Goal: Information Seeking & Learning: Find specific fact

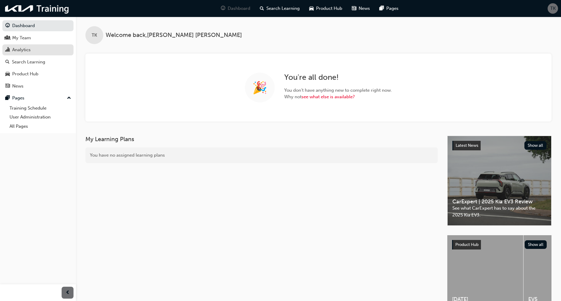
click at [21, 51] on div "Analytics" at bounding box center [21, 49] width 18 height 7
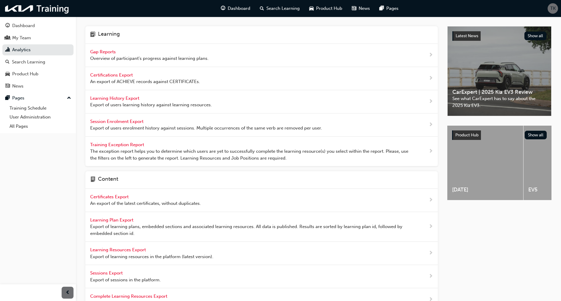
click at [106, 52] on span "Gap Reports" at bounding box center [103, 51] width 27 height 5
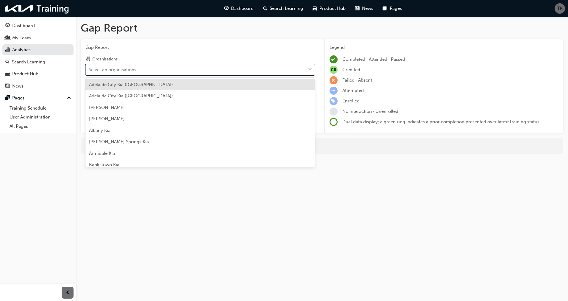
click at [109, 69] on div "Select an organisations" at bounding box center [113, 69] width 48 height 7
click at [89, 69] on input "Organisations option [GEOGRAPHIC_DATA] ([GEOGRAPHIC_DATA]) focused, 1 of 156. 1…" at bounding box center [89, 69] width 1 height 5
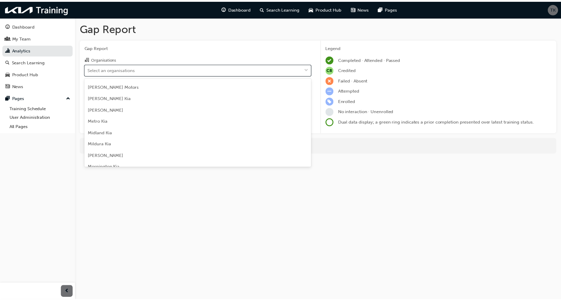
scroll to position [946, 0]
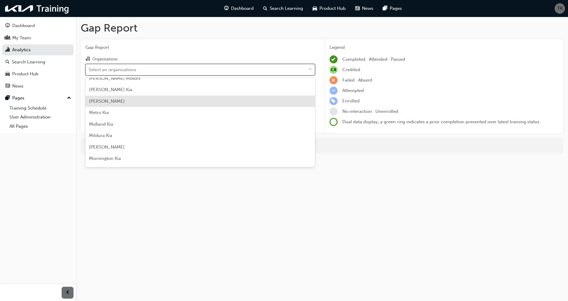
click at [112, 100] on span "[PERSON_NAME]" at bounding box center [107, 101] width 36 height 5
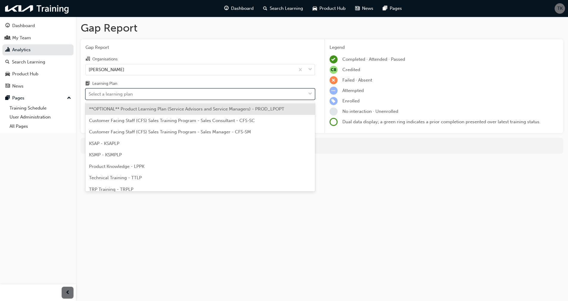
click at [110, 97] on div "Select a learning plan" at bounding box center [196, 94] width 220 height 10
click at [89, 96] on input "Learning Plan option **OPTIONAL** Product Learning Plan (Service Advisors and S…" at bounding box center [89, 93] width 1 height 5
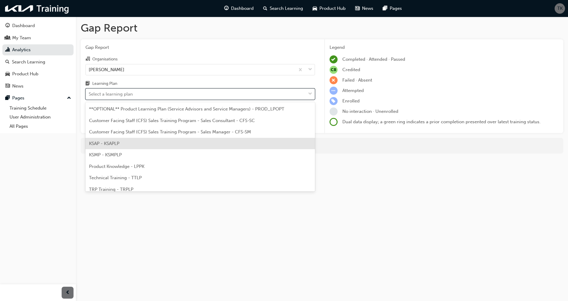
click at [108, 143] on span "KSAP - KSAPLP" at bounding box center [104, 143] width 30 height 5
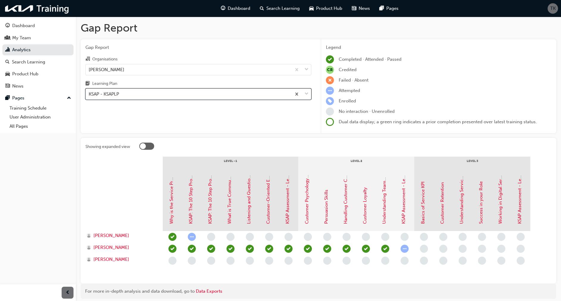
click at [128, 93] on div "KSAP - KSAPLP" at bounding box center [189, 94] width 206 height 10
click at [89, 93] on input "Learning Plan option KSAP - KSAPLP, selected. 0 results available. Select is fo…" at bounding box center [89, 93] width 1 height 5
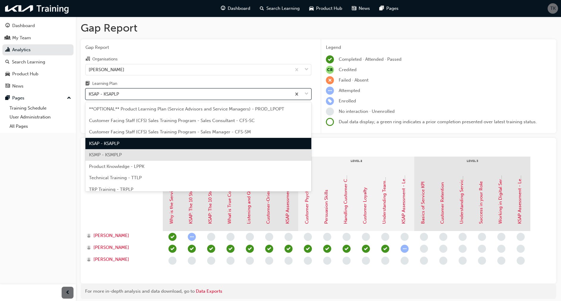
click at [114, 151] on div "KSMP - KSMPLP" at bounding box center [198, 155] width 226 height 12
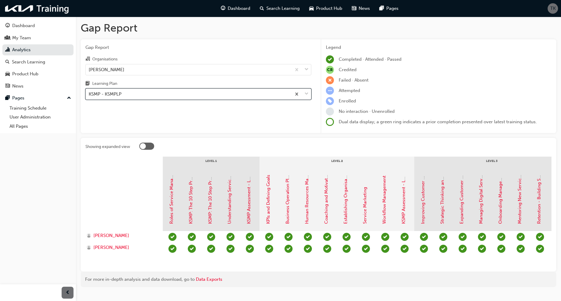
click at [156, 97] on div "KSMP - KSMPLP" at bounding box center [189, 94] width 206 height 10
click at [89, 96] on input "Learning Plan option KSMP - KSMPLP, selected. 0 results available. Select is fo…" at bounding box center [89, 93] width 1 height 5
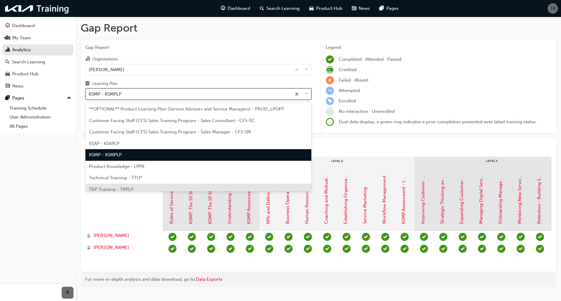
click at [119, 188] on span "TRP Training - TRPLP" at bounding box center [111, 189] width 44 height 5
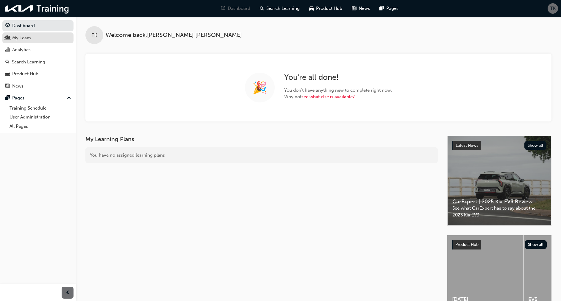
click at [22, 35] on div "My Team" at bounding box center [21, 38] width 19 height 7
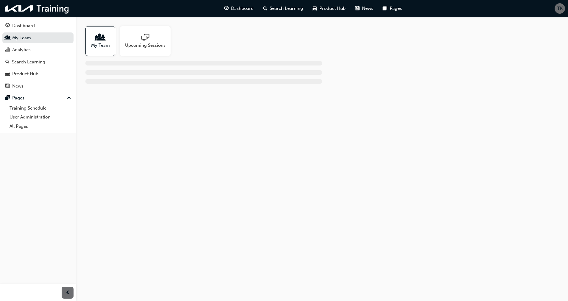
click at [99, 35] on span "people-icon" at bounding box center [100, 38] width 8 height 8
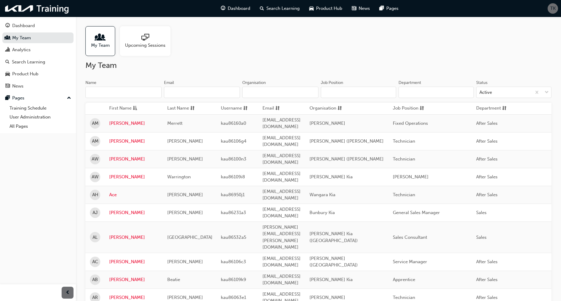
click at [258, 91] on input "Organisation" at bounding box center [280, 92] width 76 height 11
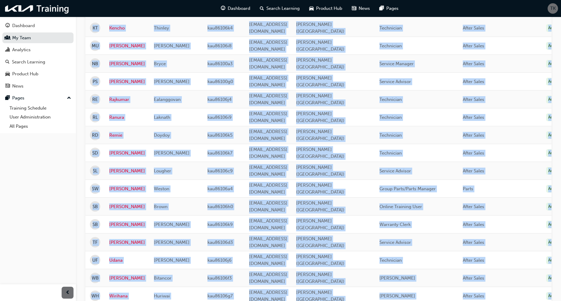
scroll to position [0, 63]
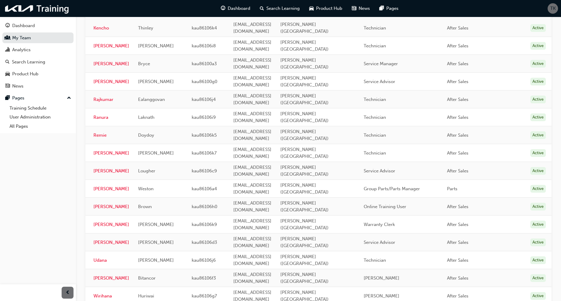
drag, startPoint x: 90, startPoint y: 107, endPoint x: 569, endPoint y: 225, distance: 493.7
copy thead
click at [349, 251] on td "[PERSON_NAME] ([GEOGRAPHIC_DATA])" at bounding box center [317, 260] width 83 height 18
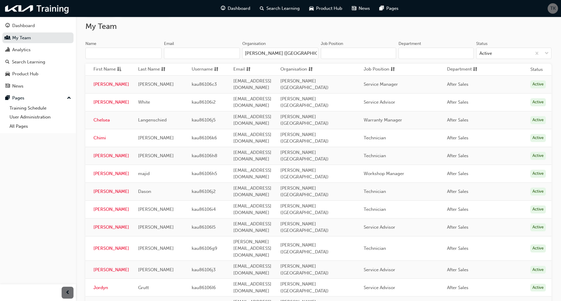
scroll to position [0, 0]
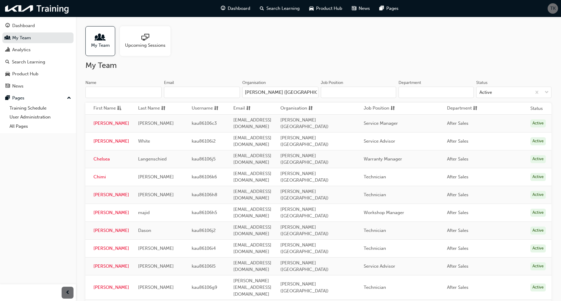
click at [311, 92] on input "[PERSON_NAME] ([GEOGRAPHIC_DATA])" at bounding box center [280, 92] width 76 height 11
drag, startPoint x: 312, startPoint y: 92, endPoint x: 286, endPoint y: 92, distance: 26.5
click at [286, 92] on input "[PERSON_NAME] ([GEOGRAPHIC_DATA])" at bounding box center [280, 92] width 76 height 11
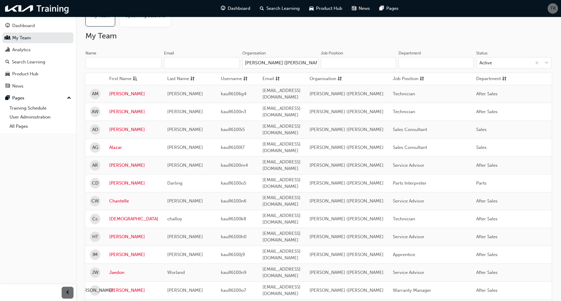
scroll to position [22, 0]
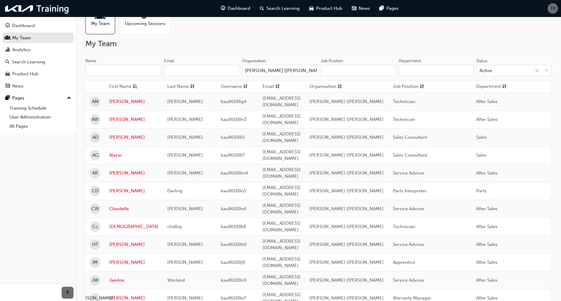
type input "[PERSON_NAME] ([PERSON_NAME]"
click at [107, 85] on th "First Name" at bounding box center [134, 87] width 58 height 12
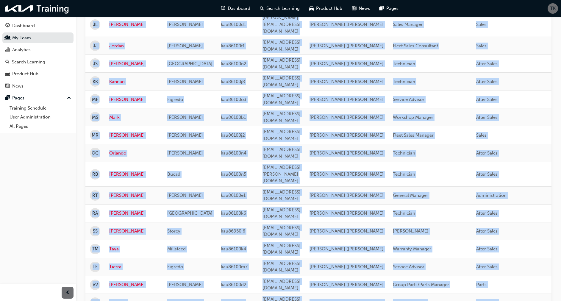
scroll to position [0, 64]
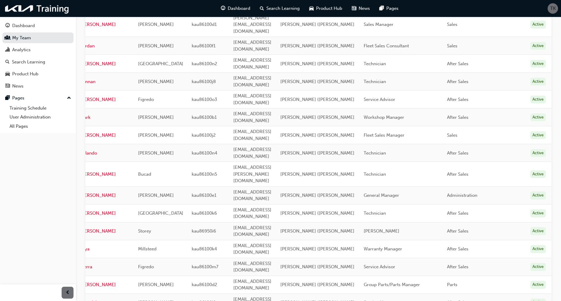
drag, startPoint x: 105, startPoint y: 85, endPoint x: 570, endPoint y: 224, distance: 484.8
copy thead
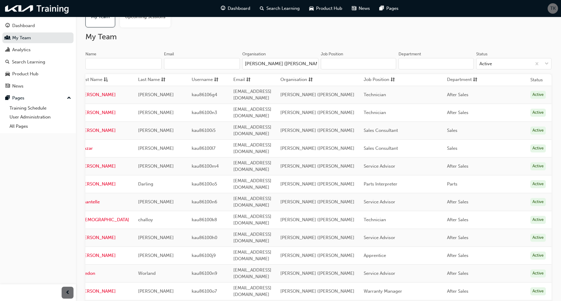
scroll to position [0, 0]
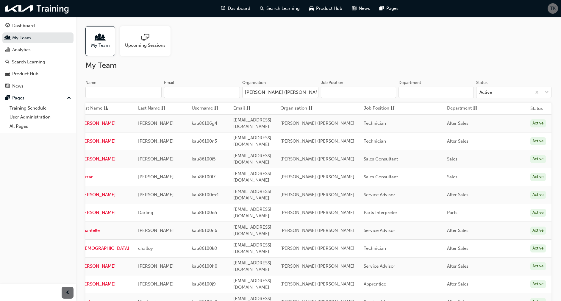
click at [275, 150] on td "aimeedejosselin@johnhughes.com.au" at bounding box center [252, 159] width 47 height 18
drag, startPoint x: 314, startPoint y: 91, endPoint x: 234, endPoint y: 93, distance: 80.7
click at [234, 93] on div "Name Email Organisation John Hughes Kia (Victoria Park" at bounding box center [201, 91] width 233 height 23
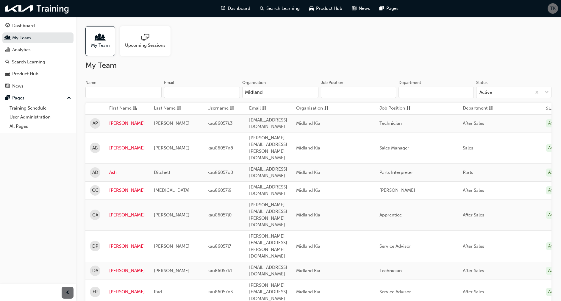
type input "Midland"
click at [110, 107] on span "First Name" at bounding box center [120, 108] width 22 height 7
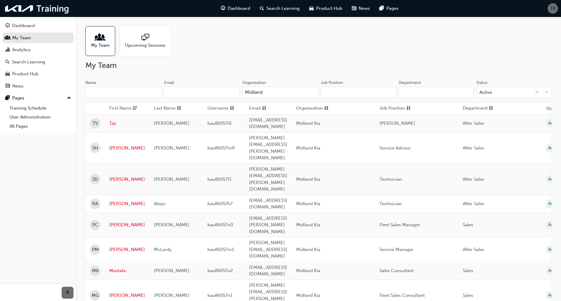
click at [108, 107] on th "First Name" at bounding box center [127, 109] width 45 height 12
click at [115, 107] on span "First Name" at bounding box center [120, 108] width 22 height 7
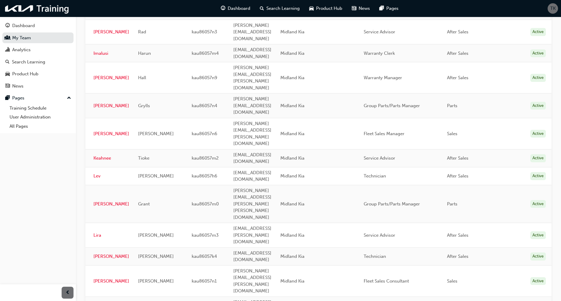
scroll to position [0, 59]
drag, startPoint x: 108, startPoint y: 107, endPoint x: 570, endPoint y: 224, distance: 476.4
copy thead
click at [489, 265] on td "Sales" at bounding box center [484, 280] width 83 height 31
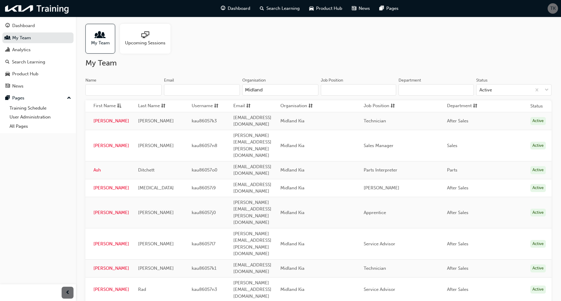
scroll to position [0, 0]
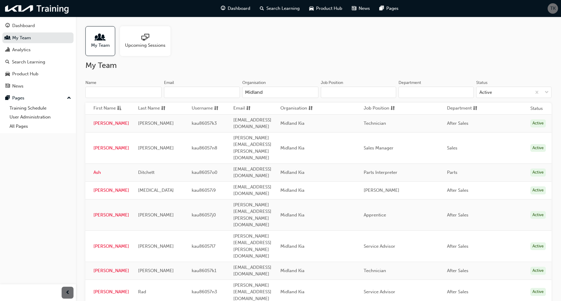
drag, startPoint x: 266, startPoint y: 91, endPoint x: 244, endPoint y: 93, distance: 22.4
click at [244, 93] on input "Midland" at bounding box center [280, 92] width 76 height 11
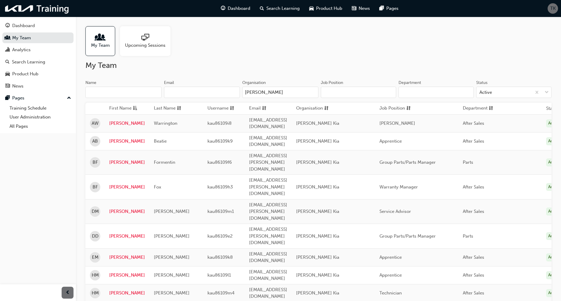
type input "Gibbons"
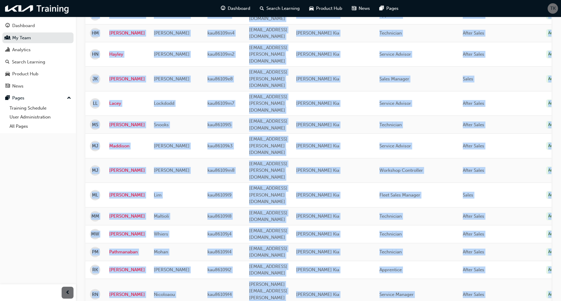
scroll to position [0, 50]
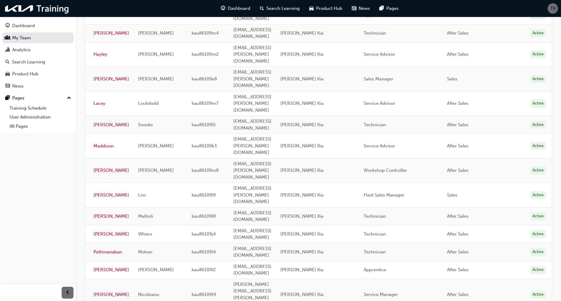
drag, startPoint x: 108, startPoint y: 107, endPoint x: 570, endPoint y: 223, distance: 475.7
copy thead
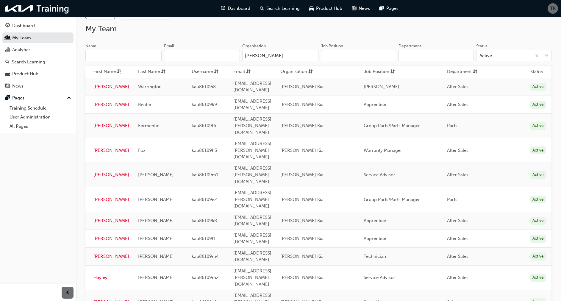
scroll to position [0, 0]
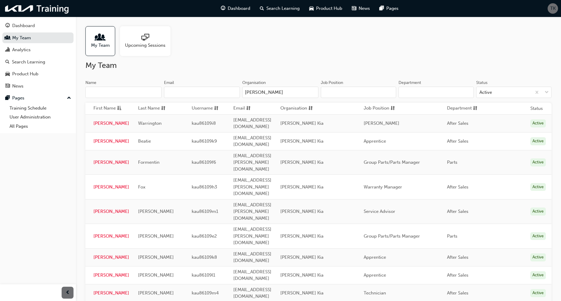
click at [271, 92] on input "Gibbons" at bounding box center [280, 92] width 76 height 11
drag, startPoint x: 271, startPoint y: 92, endPoint x: 239, endPoint y: 93, distance: 32.2
click at [239, 93] on div "Name Email Organisation Gibbons" at bounding box center [201, 91] width 233 height 23
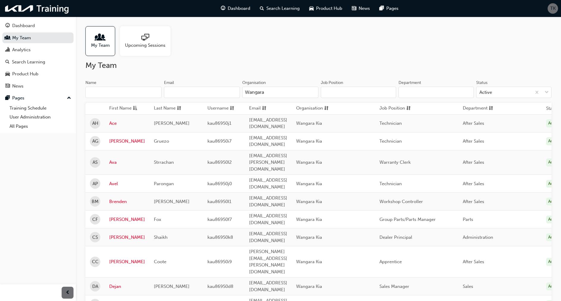
type input "Wangara"
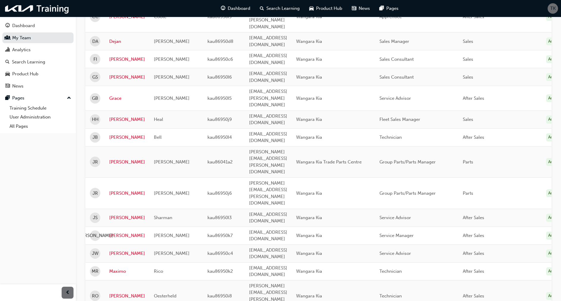
scroll to position [0, 51]
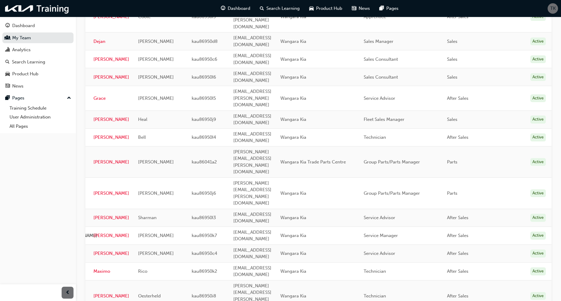
drag, startPoint x: 108, startPoint y: 107, endPoint x: 570, endPoint y: 213, distance: 473.3
copy thead
click at [334, 280] on td "Wangara Kia" at bounding box center [317, 295] width 83 height 31
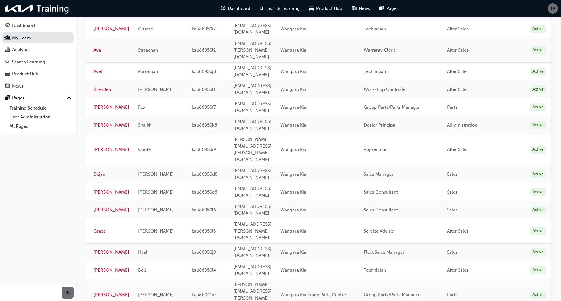
scroll to position [0, 0]
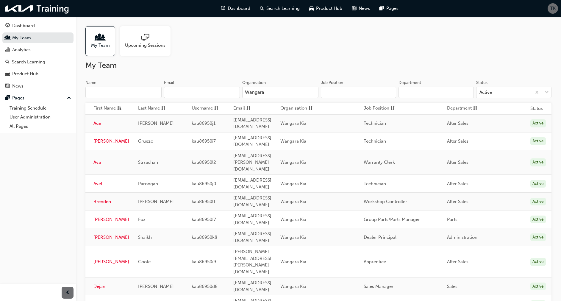
drag, startPoint x: 273, startPoint y: 91, endPoint x: 228, endPoint y: 94, distance: 44.8
click at [228, 94] on div "Name Email Organisation Wangara" at bounding box center [201, 91] width 233 height 23
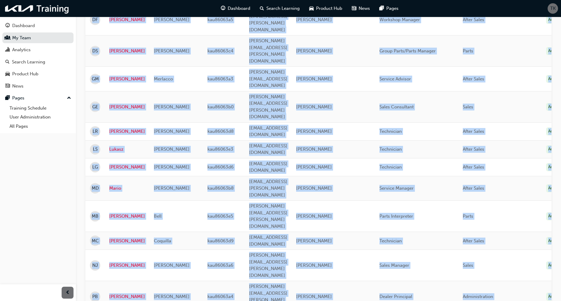
scroll to position [0, 53]
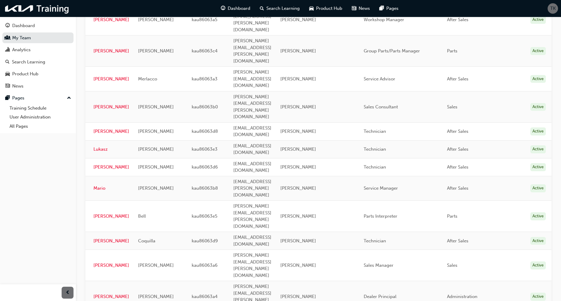
drag, startPoint x: 107, startPoint y: 106, endPoint x: 570, endPoint y: 221, distance: 476.2
copy thead
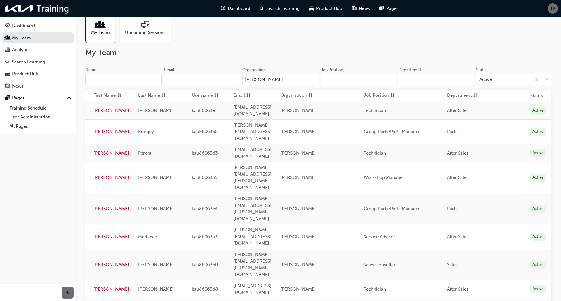
scroll to position [0, 0]
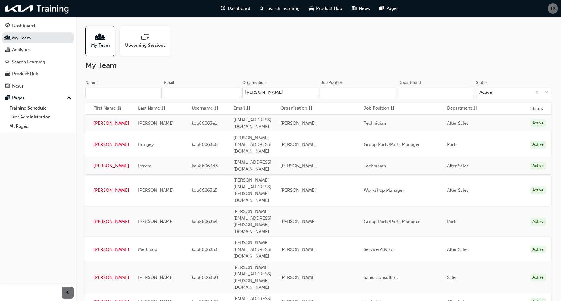
drag, startPoint x: 266, startPoint y: 93, endPoint x: 226, endPoint y: 93, distance: 40.8
click at [226, 93] on div "Name Email Organisation Morley" at bounding box center [201, 91] width 233 height 23
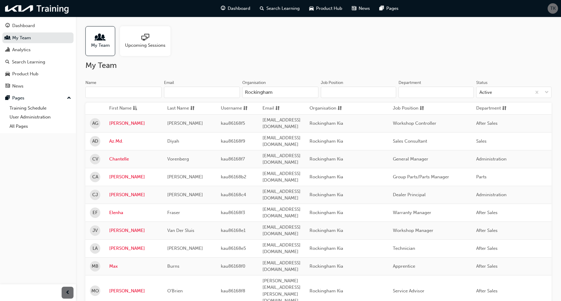
type input "Rockingham"
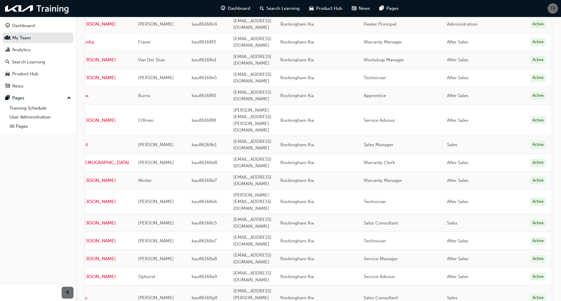
scroll to position [0, 70]
drag, startPoint x: 109, startPoint y: 108, endPoint x: 570, endPoint y: 227, distance: 476.2
copy thead
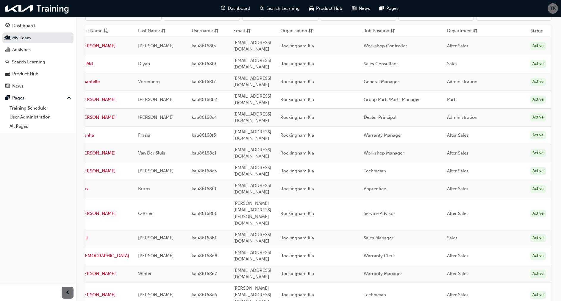
scroll to position [0, 0]
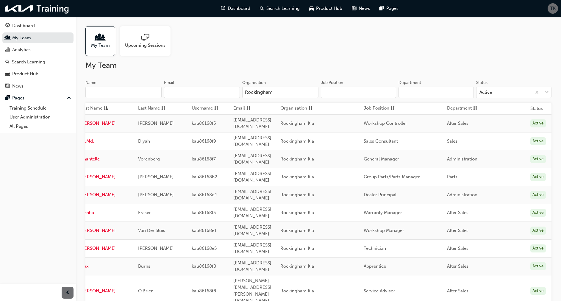
drag, startPoint x: 282, startPoint y: 92, endPoint x: 219, endPoint y: 92, distance: 62.2
click at [219, 92] on div "Name Email Organisation Rockingham" at bounding box center [201, 91] width 233 height 23
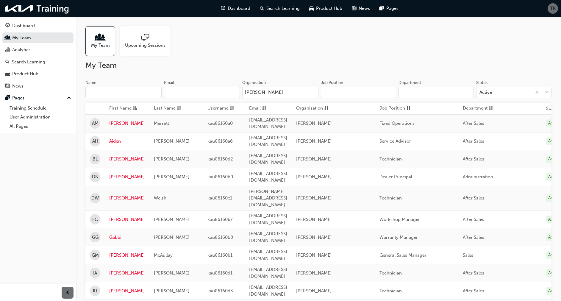
type input "Melville"
drag, startPoint x: 109, startPoint y: 108, endPoint x: 117, endPoint y: 117, distance: 12.5
click at [117, 117] on table "First Name Last Name Username Email Organisation Job Position Department Status…" at bounding box center [326, 299] width 482 height 393
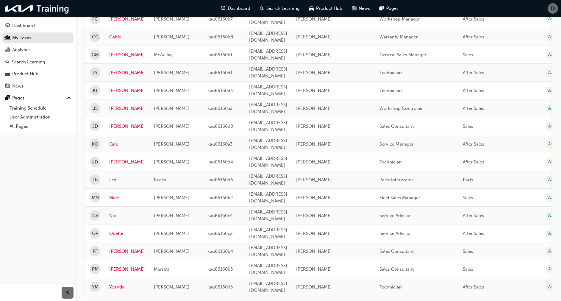
scroll to position [0, 45]
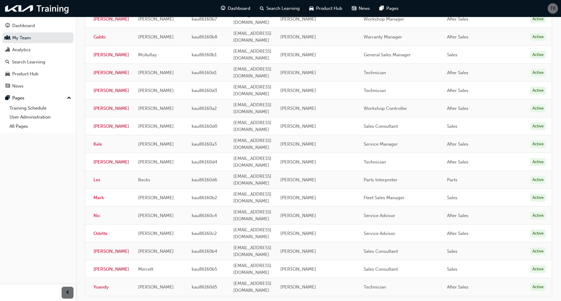
drag, startPoint x: 108, startPoint y: 107, endPoint x: 568, endPoint y: 232, distance: 476.9
copy thead
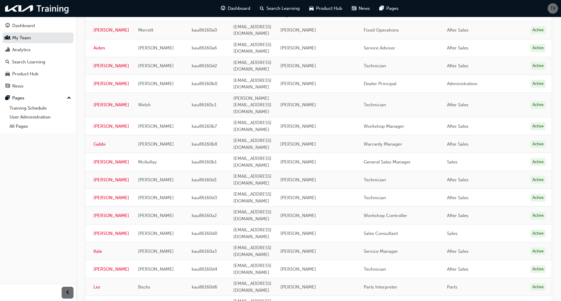
scroll to position [0, 0]
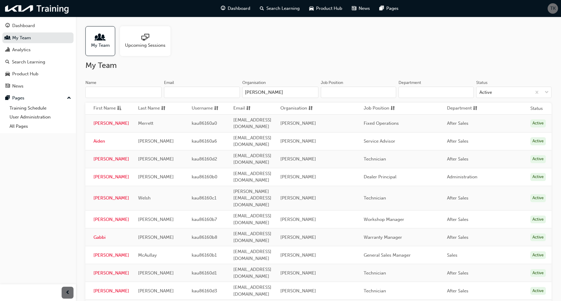
click at [323, 150] on td "[PERSON_NAME]" at bounding box center [317, 159] width 83 height 18
drag, startPoint x: 266, startPoint y: 90, endPoint x: 221, endPoint y: 93, distance: 45.4
click at [221, 93] on div "Name Email Organisation Melville" at bounding box center [201, 91] width 233 height 23
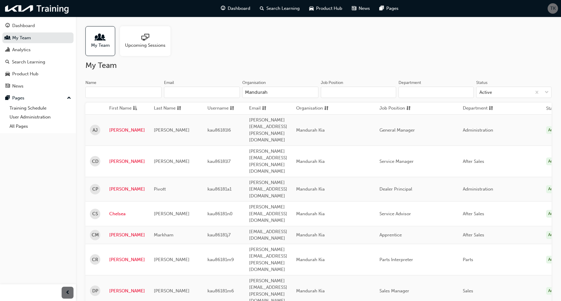
type input "Mandurah"
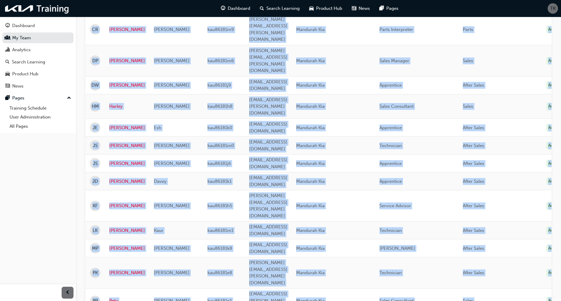
scroll to position [0, 60]
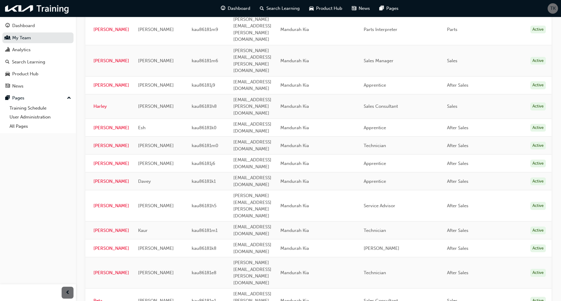
drag, startPoint x: 107, startPoint y: 107, endPoint x: 570, endPoint y: 224, distance: 476.5
copy thead
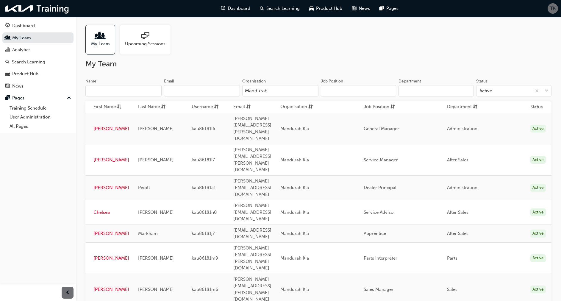
scroll to position [0, 0]
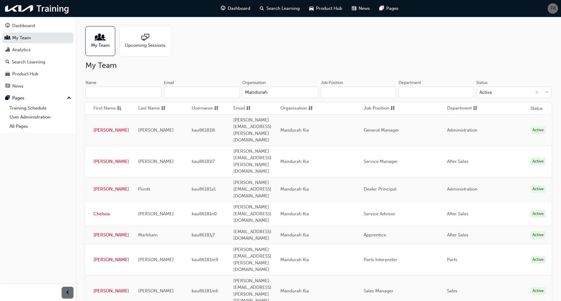
click at [273, 94] on input "Mandurah" at bounding box center [280, 92] width 76 height 11
drag, startPoint x: 275, startPoint y: 92, endPoint x: 227, endPoint y: 92, distance: 47.9
click at [227, 92] on div "Name Email Organisation Mandurah" at bounding box center [201, 91] width 233 height 23
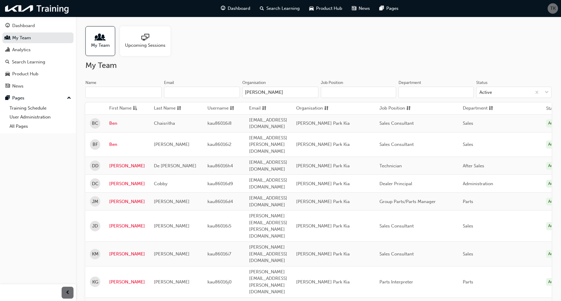
type input "Osborne"
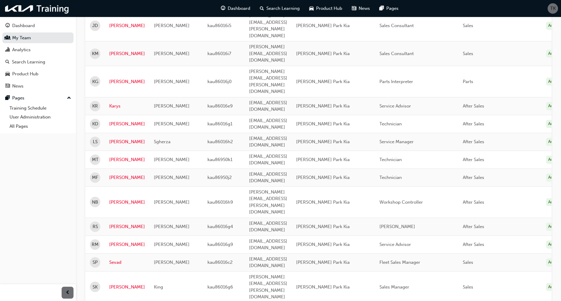
scroll to position [0, 60]
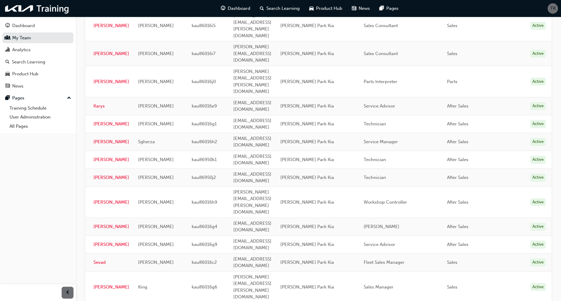
drag, startPoint x: 109, startPoint y: 107, endPoint x: 570, endPoint y: 222, distance: 475.0
click at [332, 253] on td "[PERSON_NAME] Park Kia" at bounding box center [317, 262] width 83 height 18
